Goal: Task Accomplishment & Management: Use online tool/utility

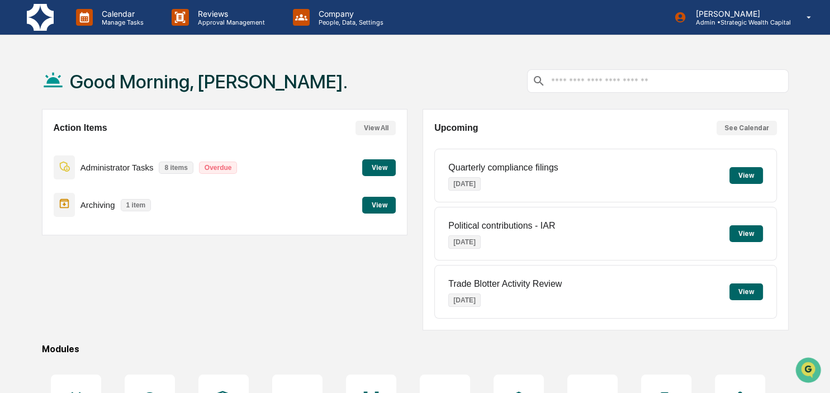
click at [376, 205] on button "View" at bounding box center [379, 205] width 34 height 17
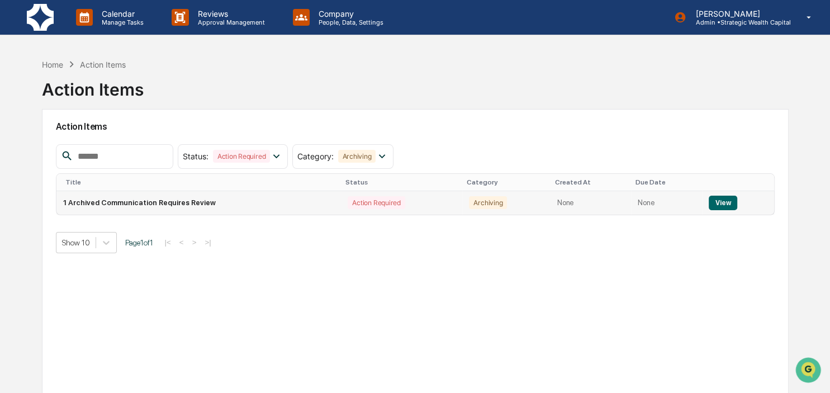
click at [719, 198] on button "View" at bounding box center [723, 203] width 29 height 15
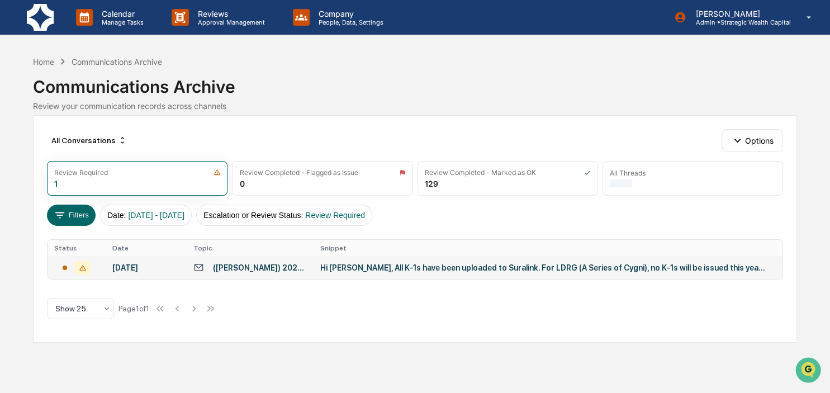
click at [390, 270] on div "Hi [PERSON_NAME], All K-1s have been uploaded to Suralink. For LDRG (A Series o…" at bounding box center [543, 267] width 447 height 9
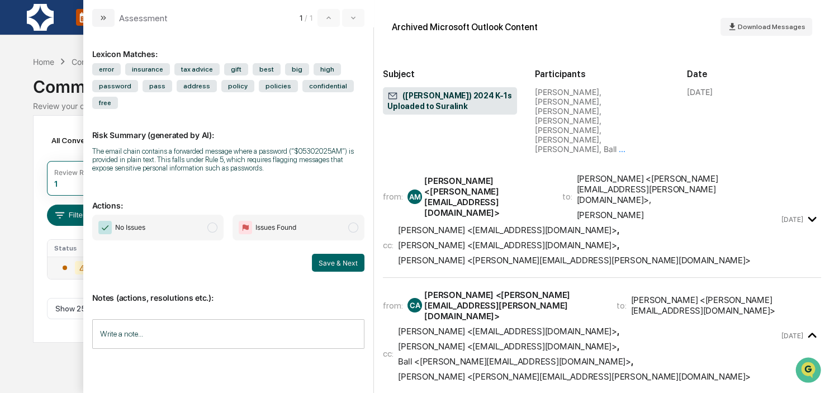
click at [663, 225] on span "[PERSON_NAME] <[EMAIL_ADDRESS][DOMAIN_NAME]> , [PERSON_NAME] <[EMAIL_ADDRESS][D…" at bounding box center [588, 245] width 381 height 41
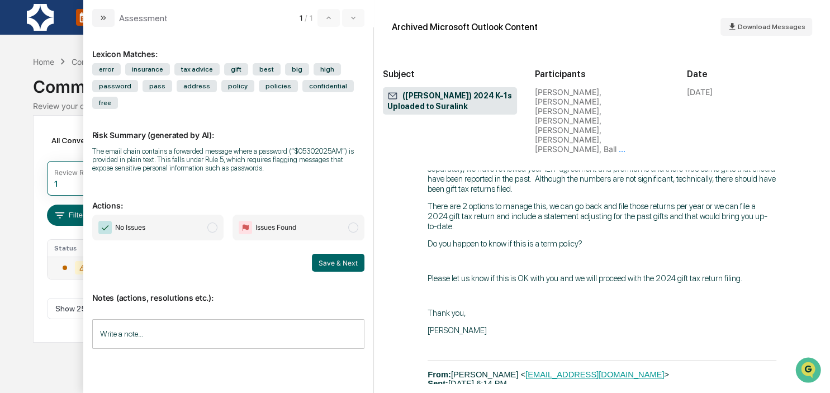
scroll to position [3864, 0]
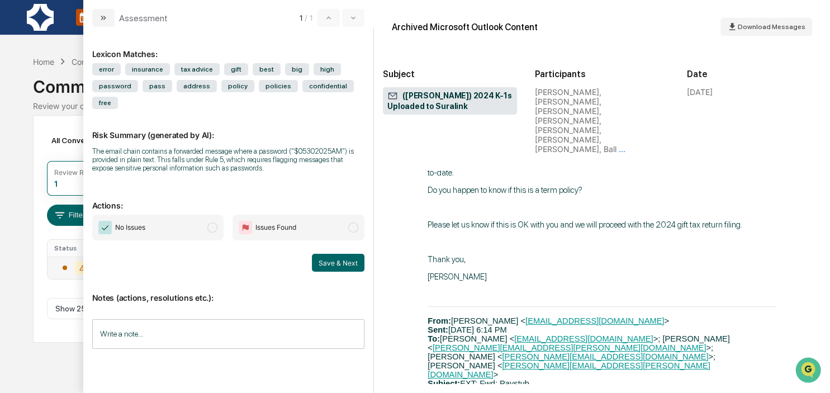
click at [214, 223] on span "modal" at bounding box center [212, 228] width 10 height 10
click at [332, 254] on button "Save & Next" at bounding box center [338, 263] width 53 height 18
